Goal: Transaction & Acquisition: Purchase product/service

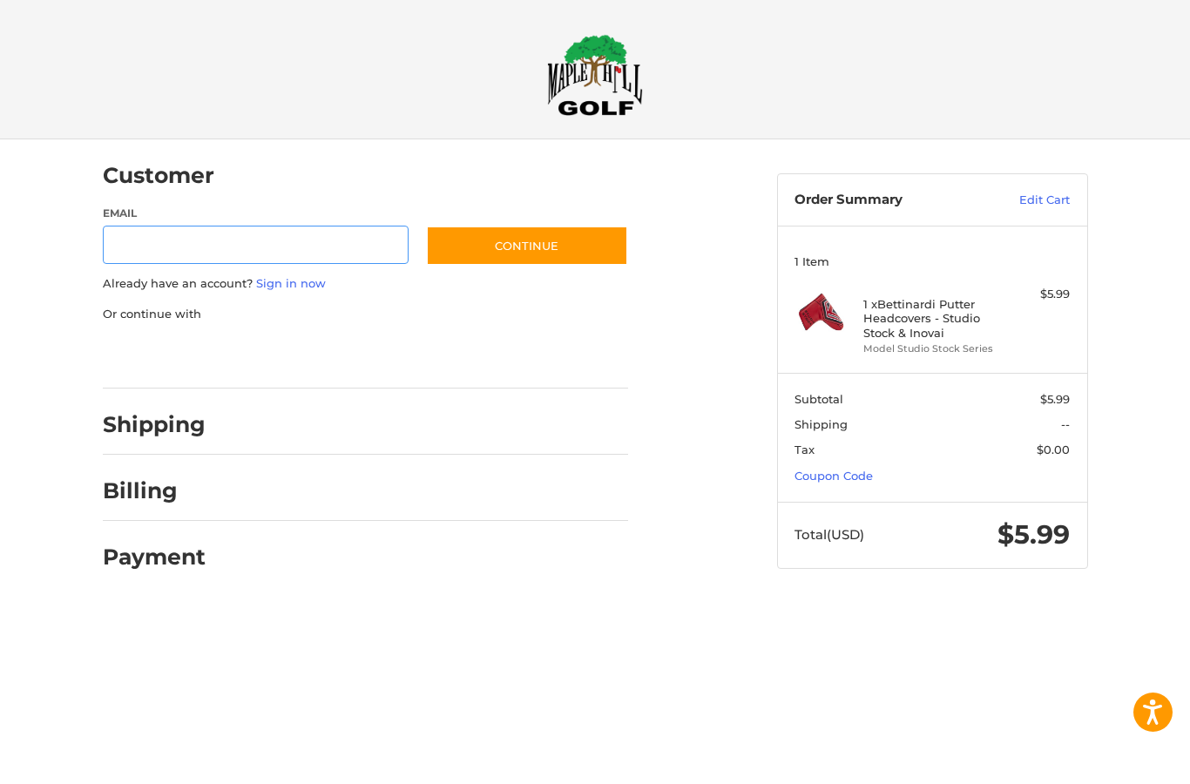
type input "**********"
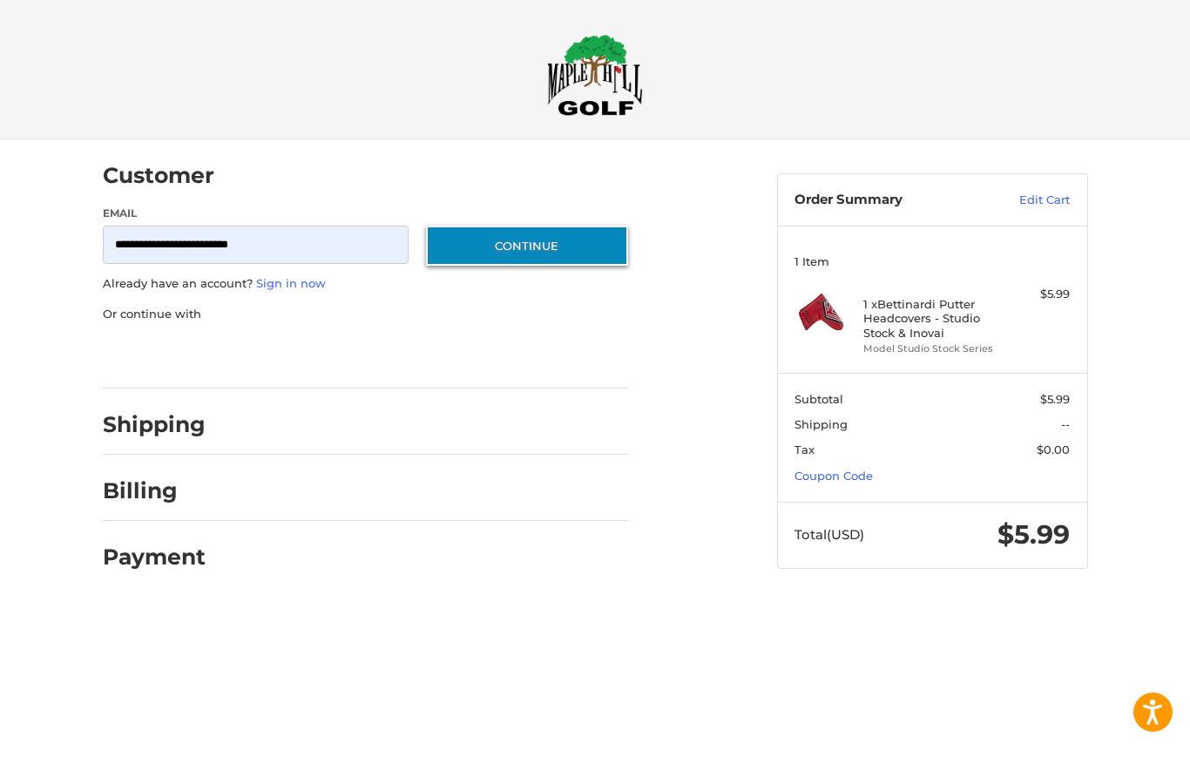
click at [582, 252] on button "Continue" at bounding box center [527, 246] width 202 height 40
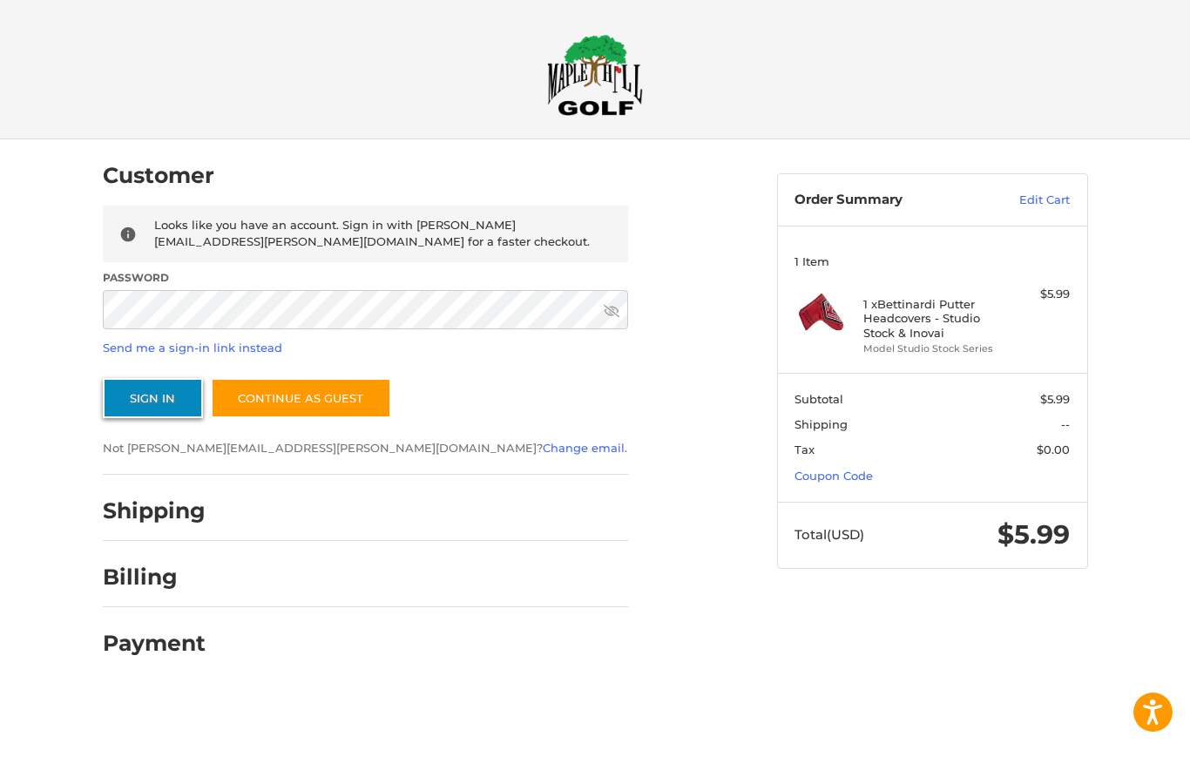
click at [177, 399] on button "Sign In" at bounding box center [153, 398] width 100 height 40
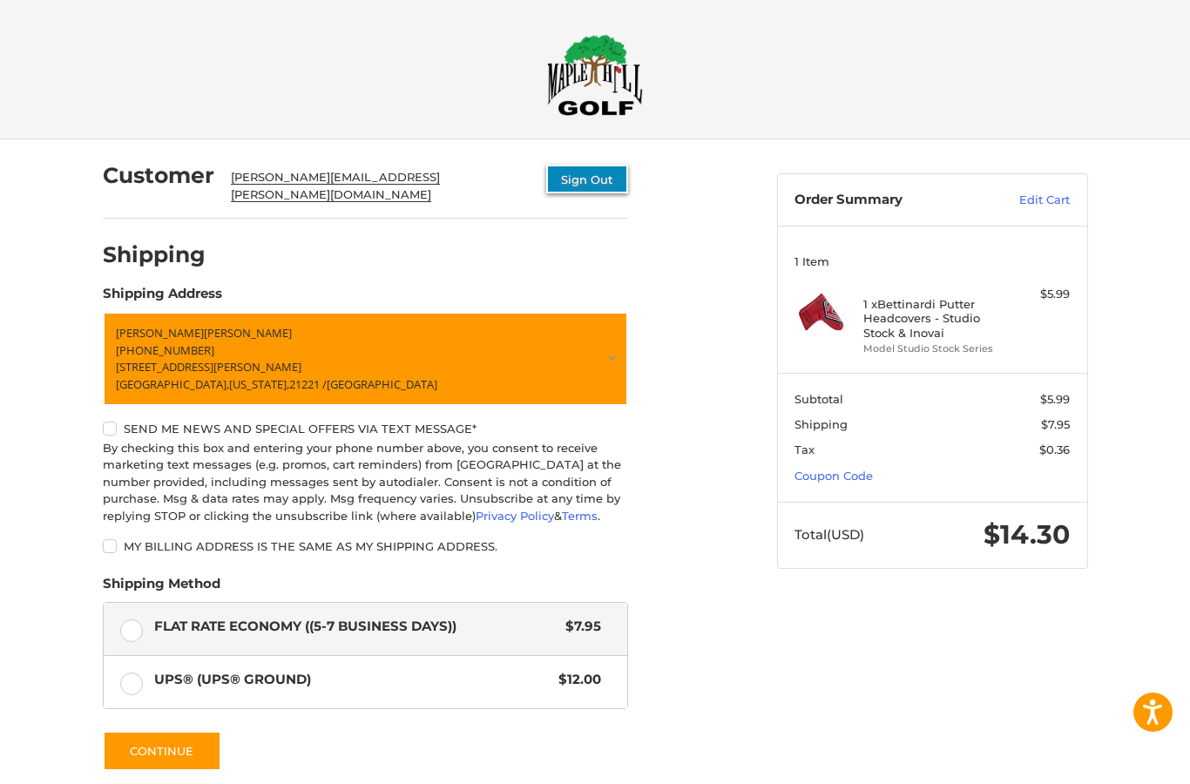
click at [594, 175] on button "Sign Out" at bounding box center [587, 179] width 82 height 29
